Goal: Transaction & Acquisition: Purchase product/service

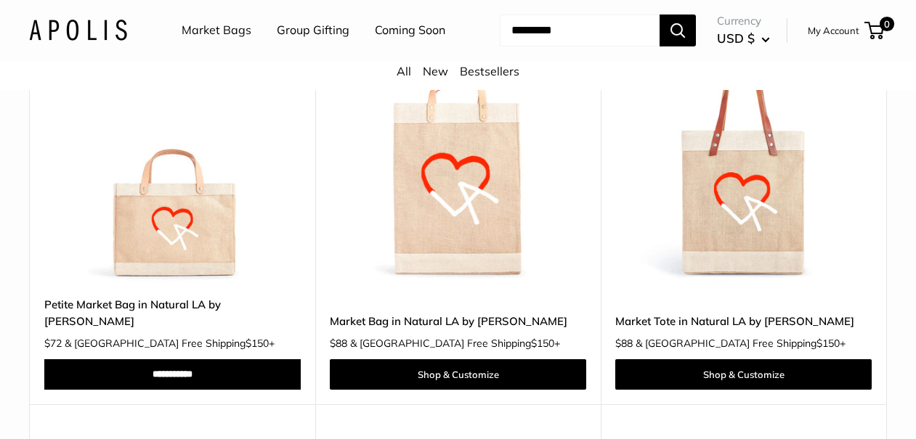
scroll to position [5593, 0]
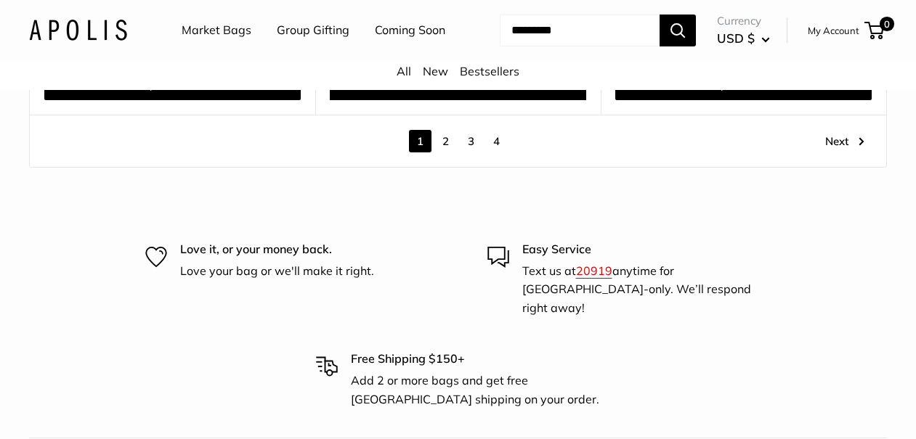
scroll to position [7608, 0]
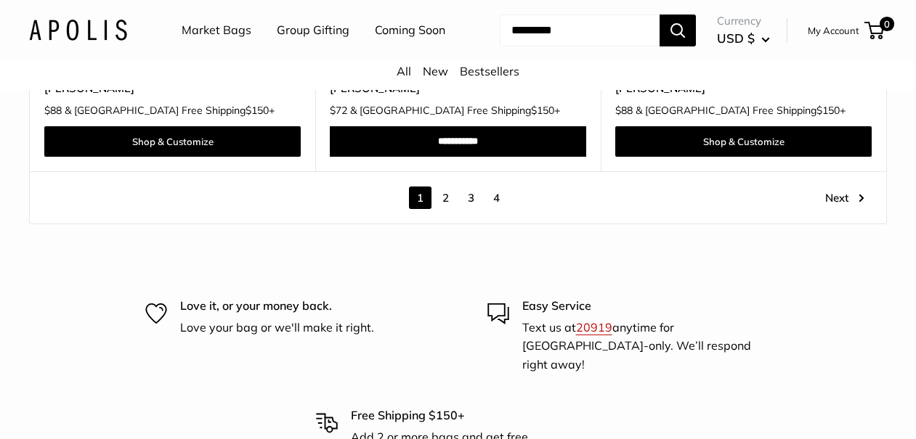
click at [443, 209] on link "2" at bounding box center [445, 198] width 23 height 23
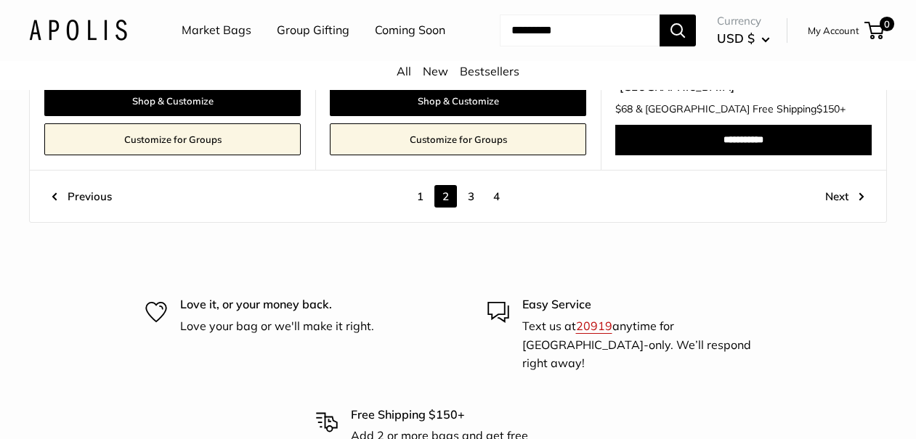
scroll to position [7343, 0]
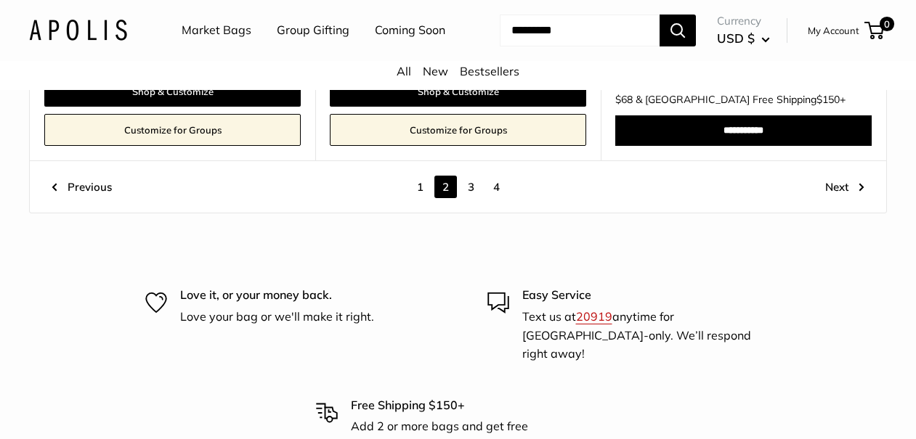
click at [473, 198] on link "3" at bounding box center [471, 187] width 23 height 23
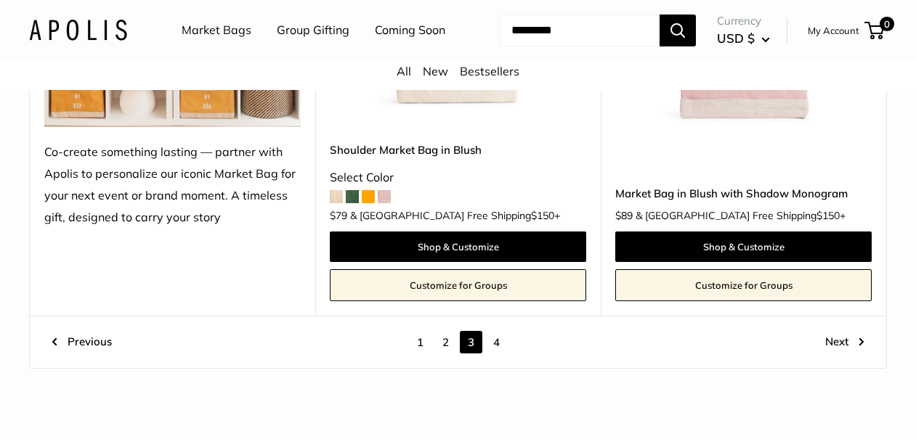
scroll to position [7369, 0]
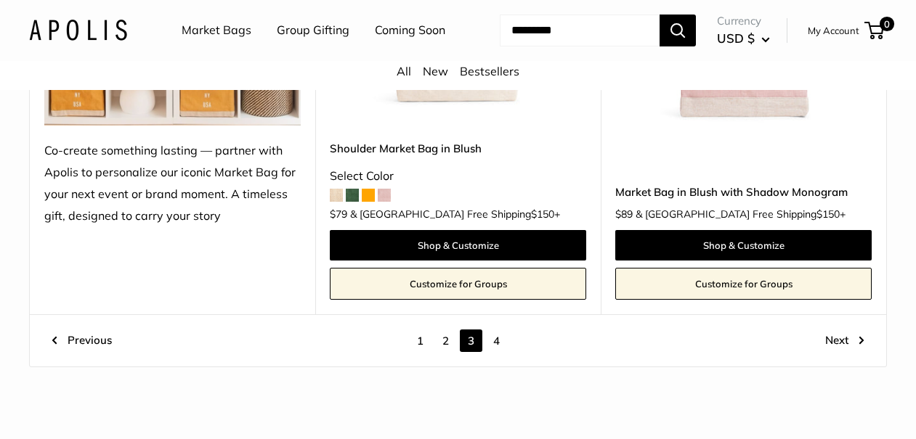
click at [498, 330] on link "4" at bounding box center [496, 341] width 23 height 23
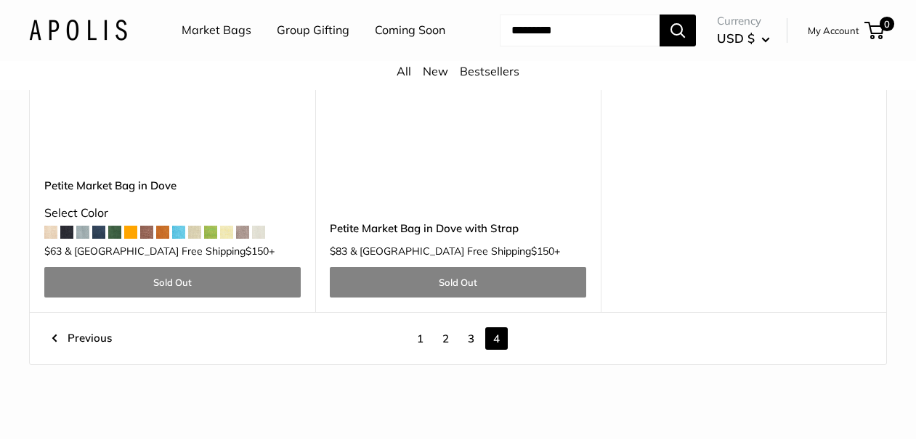
scroll to position [3175, 0]
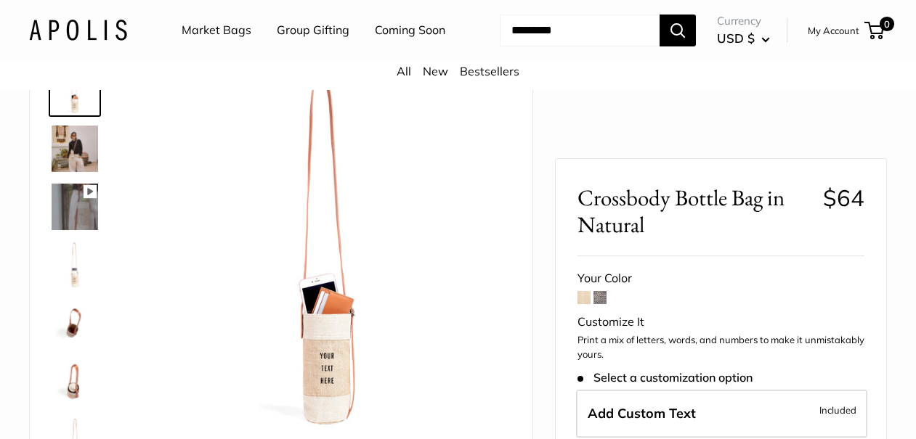
scroll to position [84, 0]
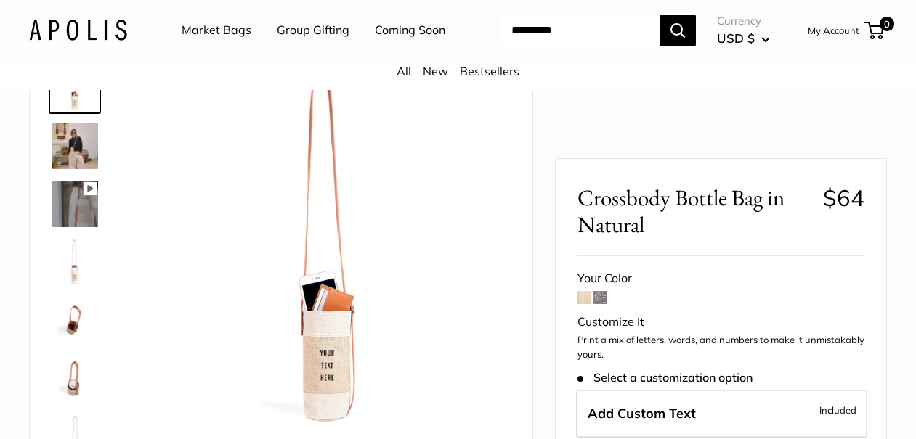
click at [60, 169] on img at bounding box center [75, 146] width 46 height 46
